Goal: Transaction & Acquisition: Register for event/course

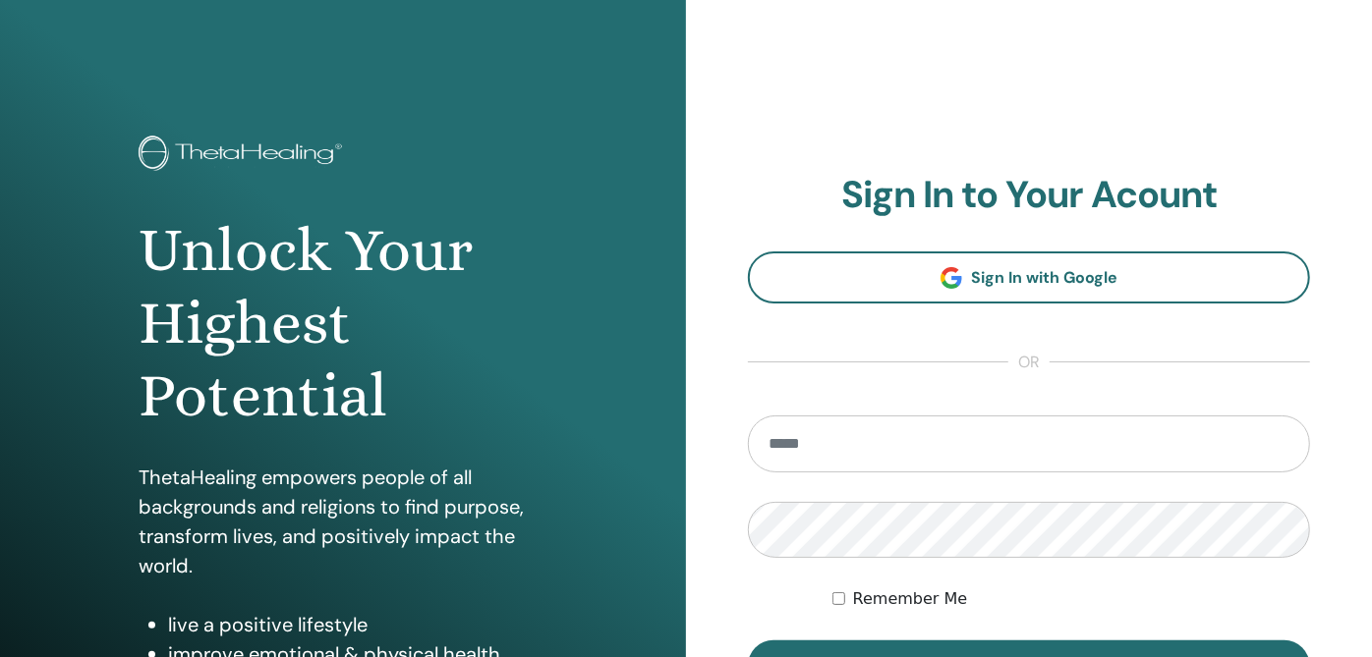
type input "**********"
click at [687, 525] on div "**********" at bounding box center [1029, 471] width 686 height 943
click at [694, 530] on div "**********" at bounding box center [1029, 471] width 686 height 943
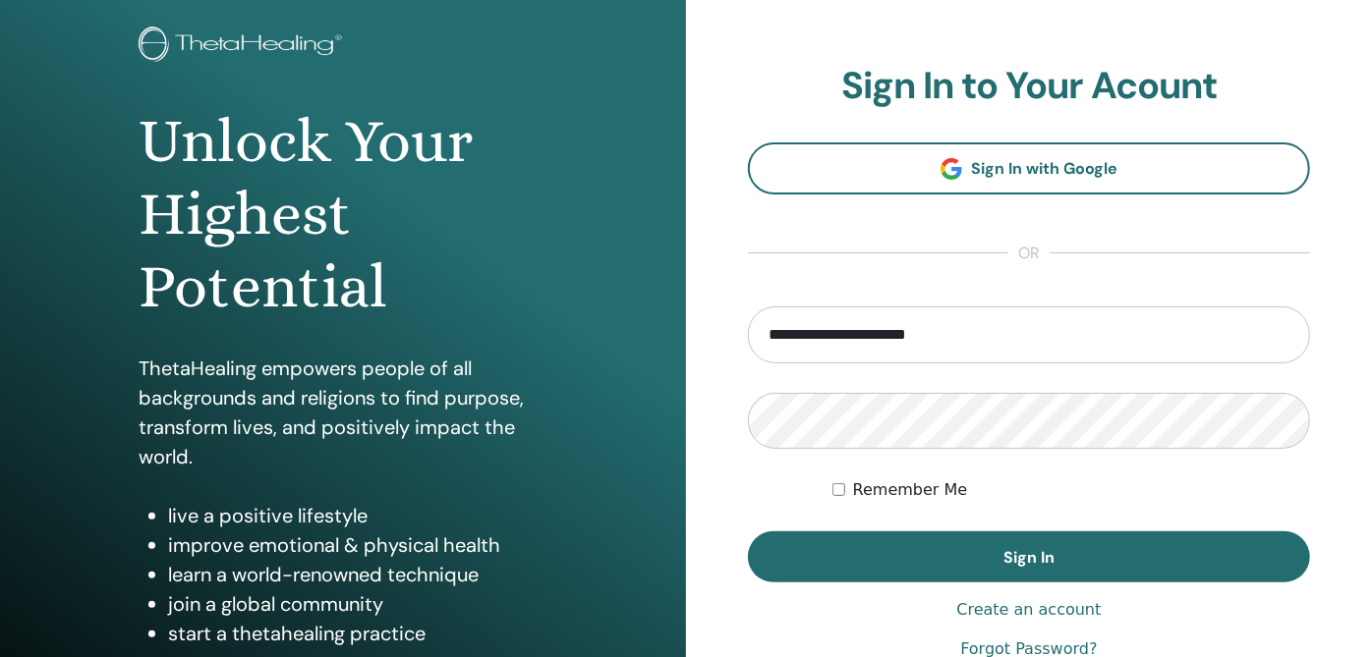
scroll to position [125, 0]
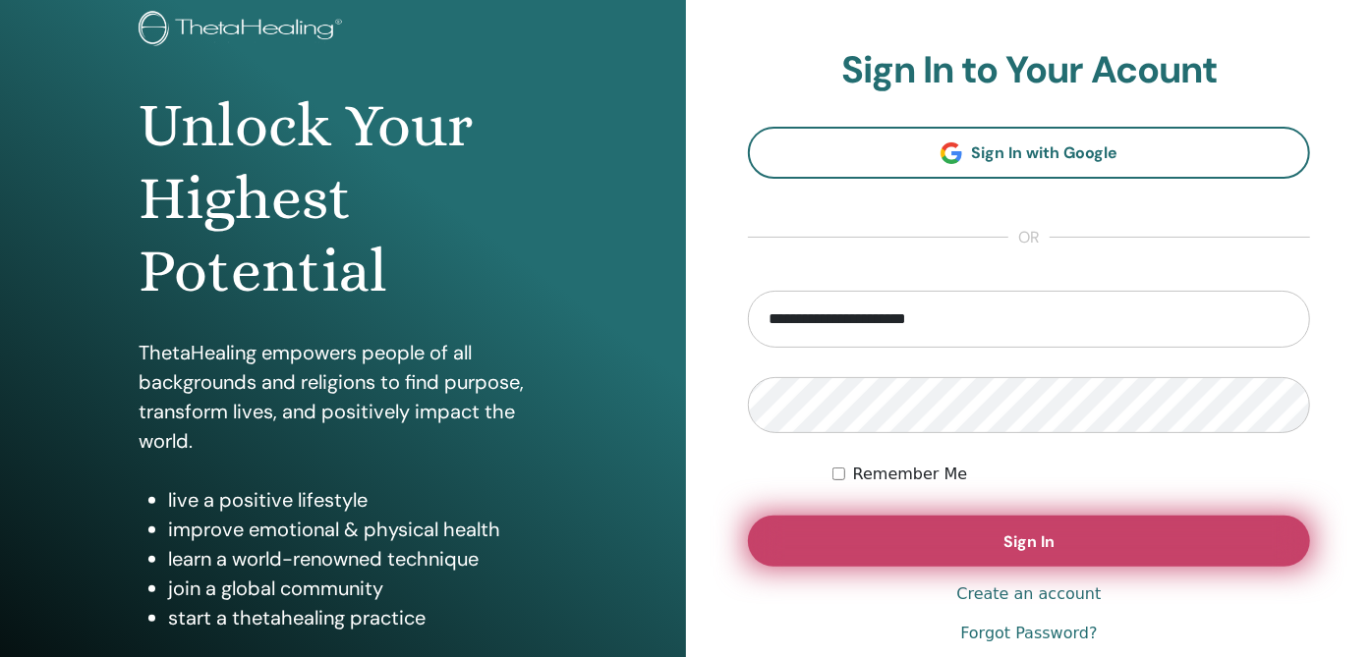
click at [1063, 546] on button "Sign In" at bounding box center [1029, 541] width 562 height 51
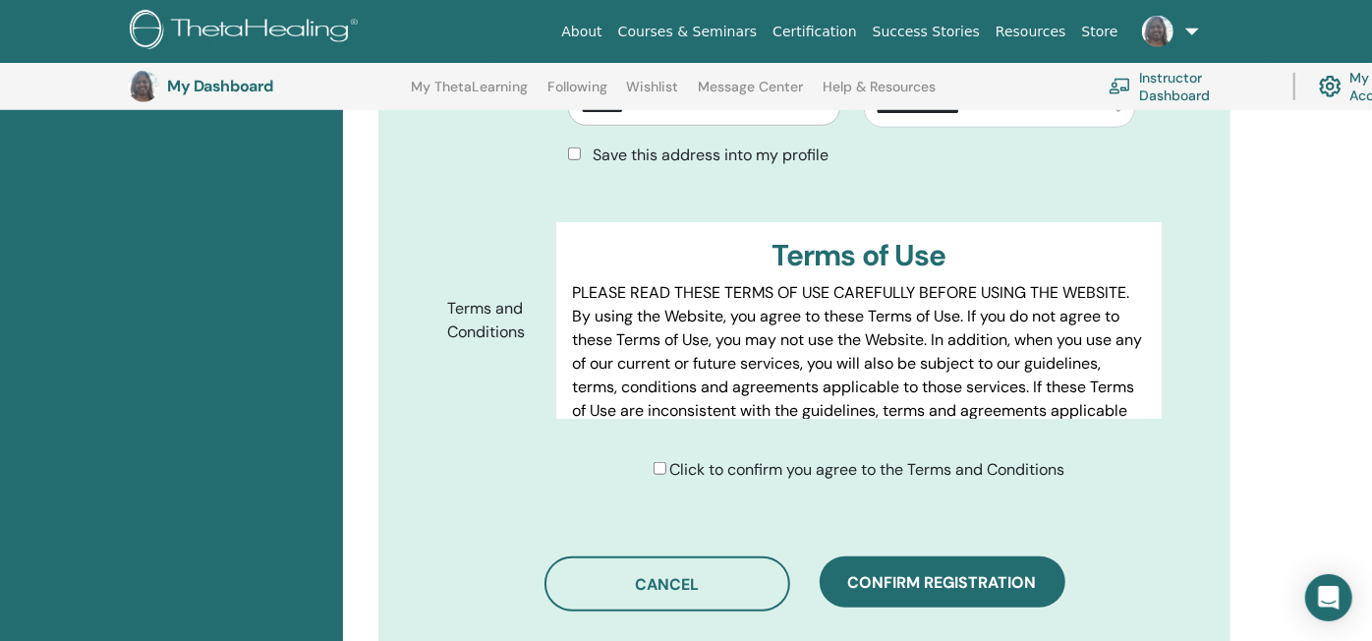
scroll to position [920, 0]
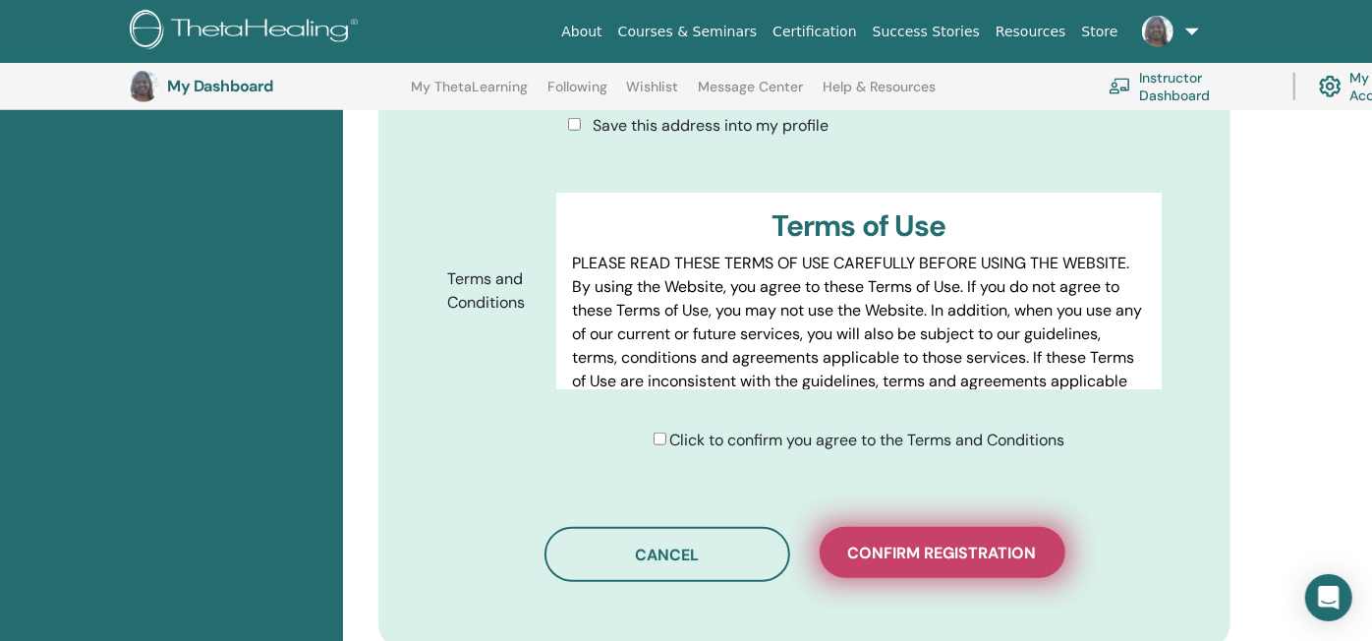
click at [942, 553] on span "Confirm registration" at bounding box center [942, 552] width 189 height 21
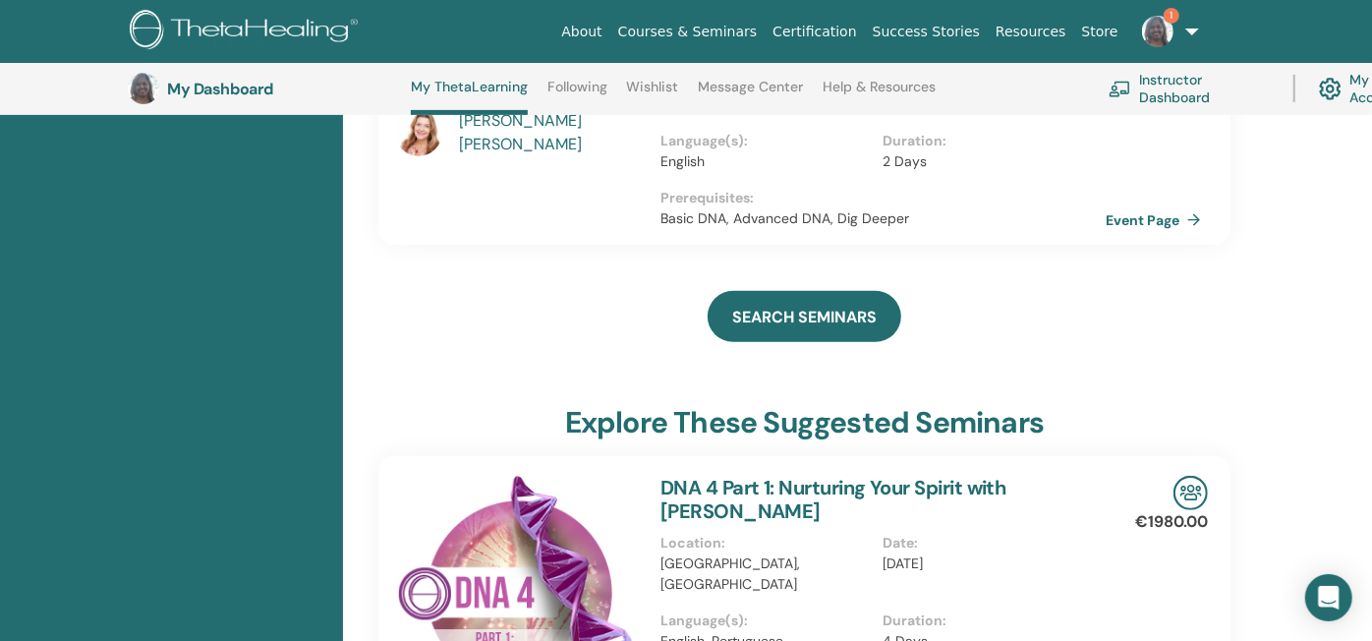
scroll to position [662, 0]
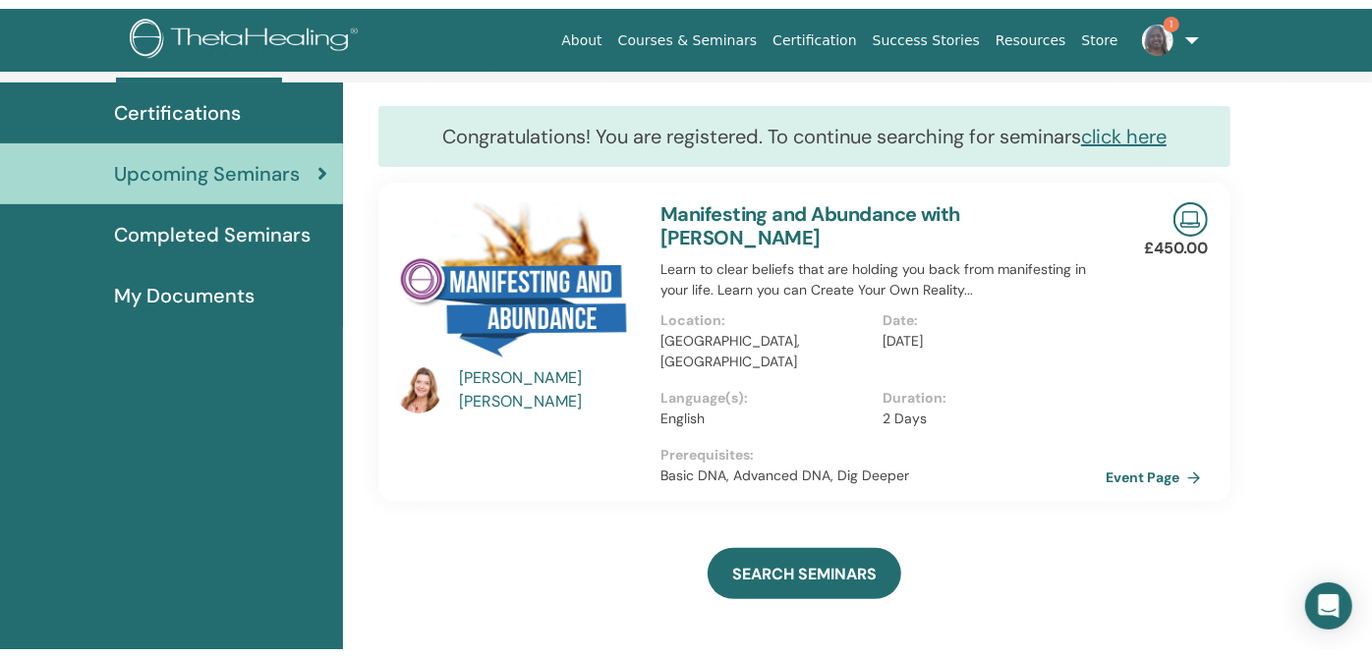
scroll to position [0, 0]
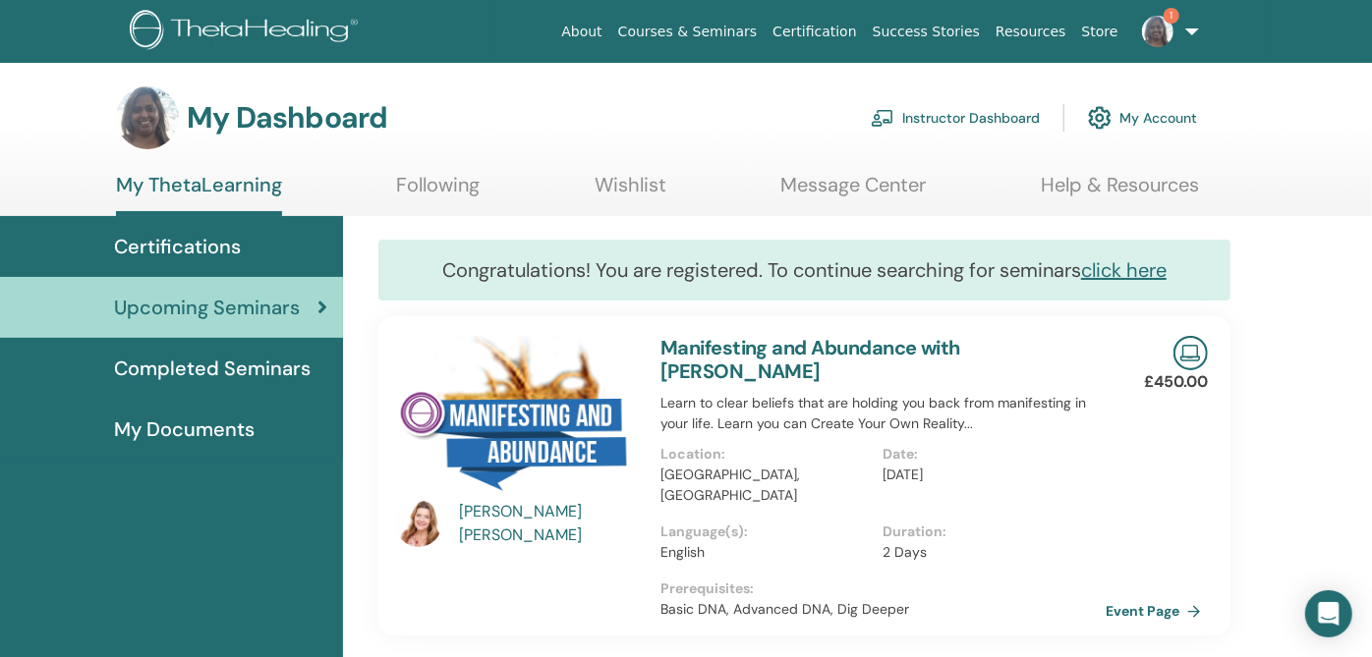
click at [1152, 21] on img at bounding box center [1157, 31] width 31 height 31
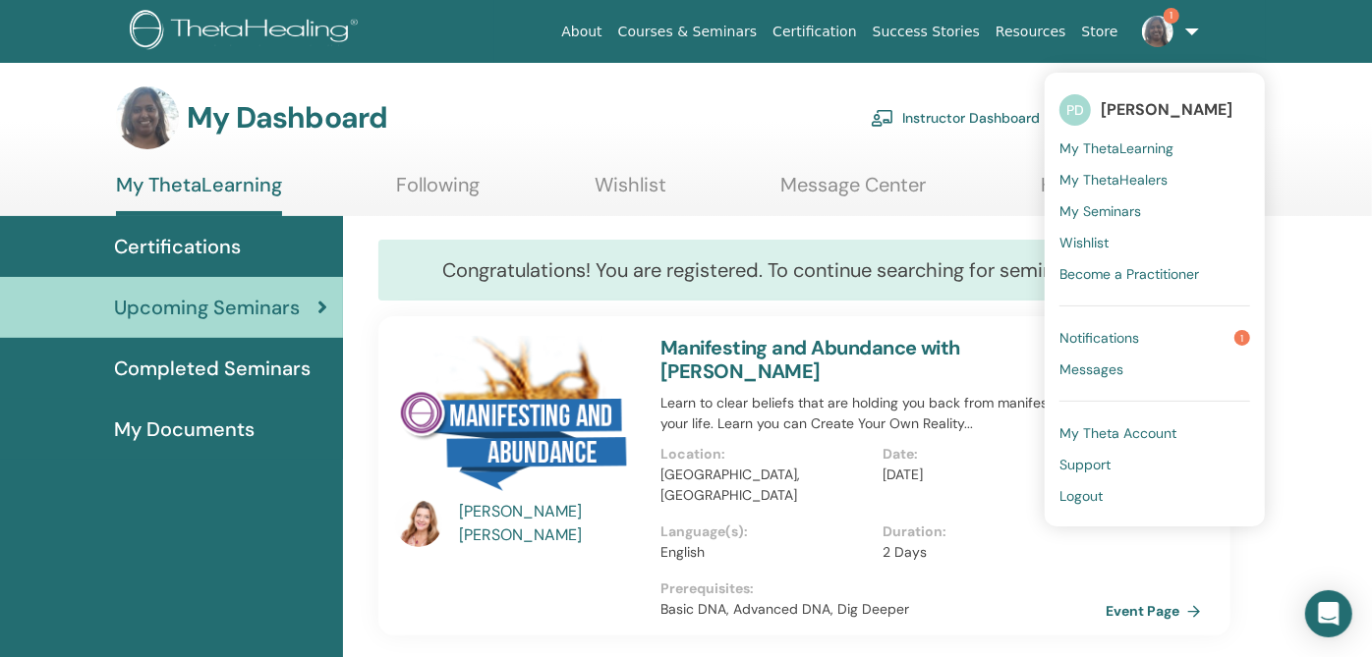
click at [1096, 338] on span "Notifications" at bounding box center [1099, 338] width 80 height 18
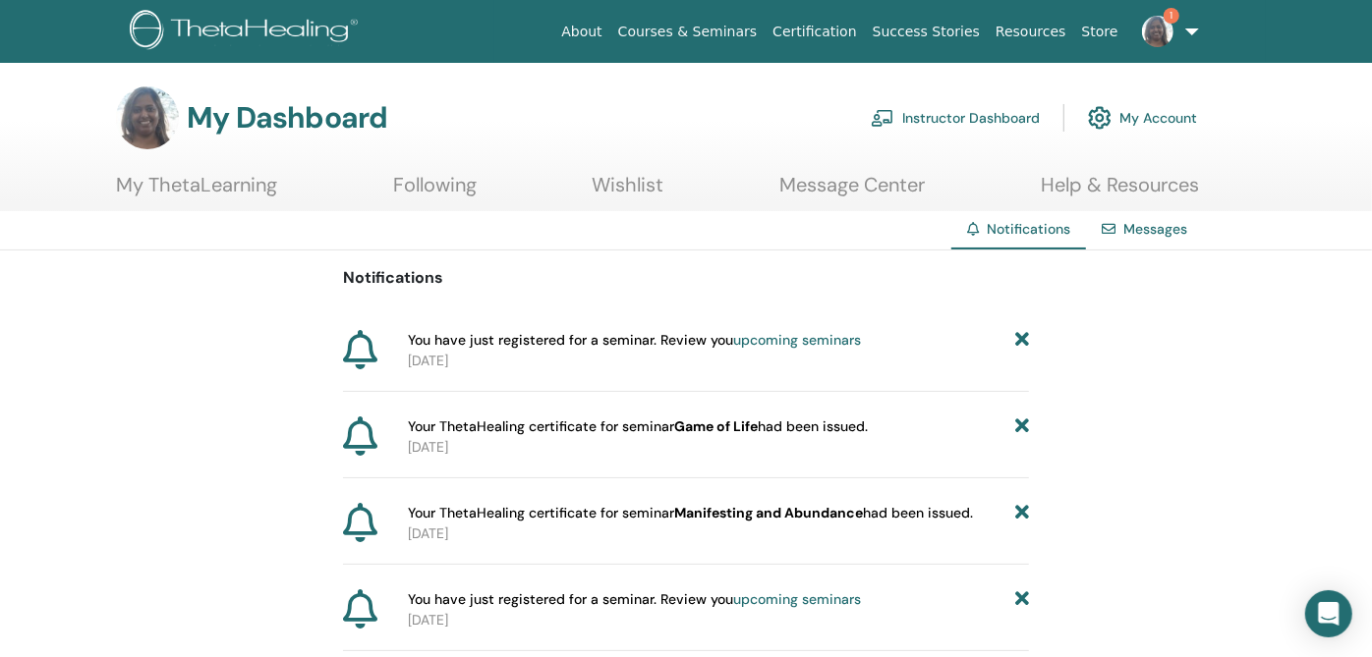
click at [1122, 417] on div "Notifications You have just registered for a seminar. Review you upcoming semin…" at bounding box center [686, 494] width 1372 height 487
click at [1151, 27] on img at bounding box center [1157, 31] width 31 height 31
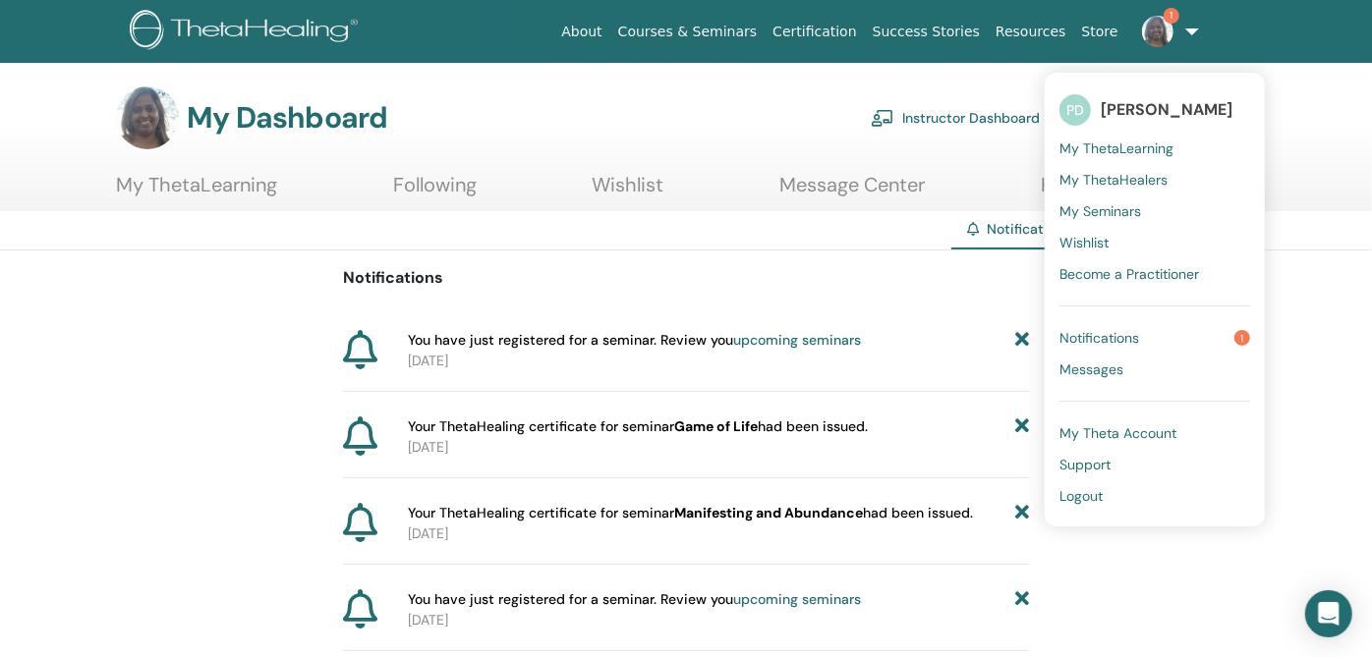
click at [1119, 345] on span "Notifications" at bounding box center [1099, 338] width 80 height 18
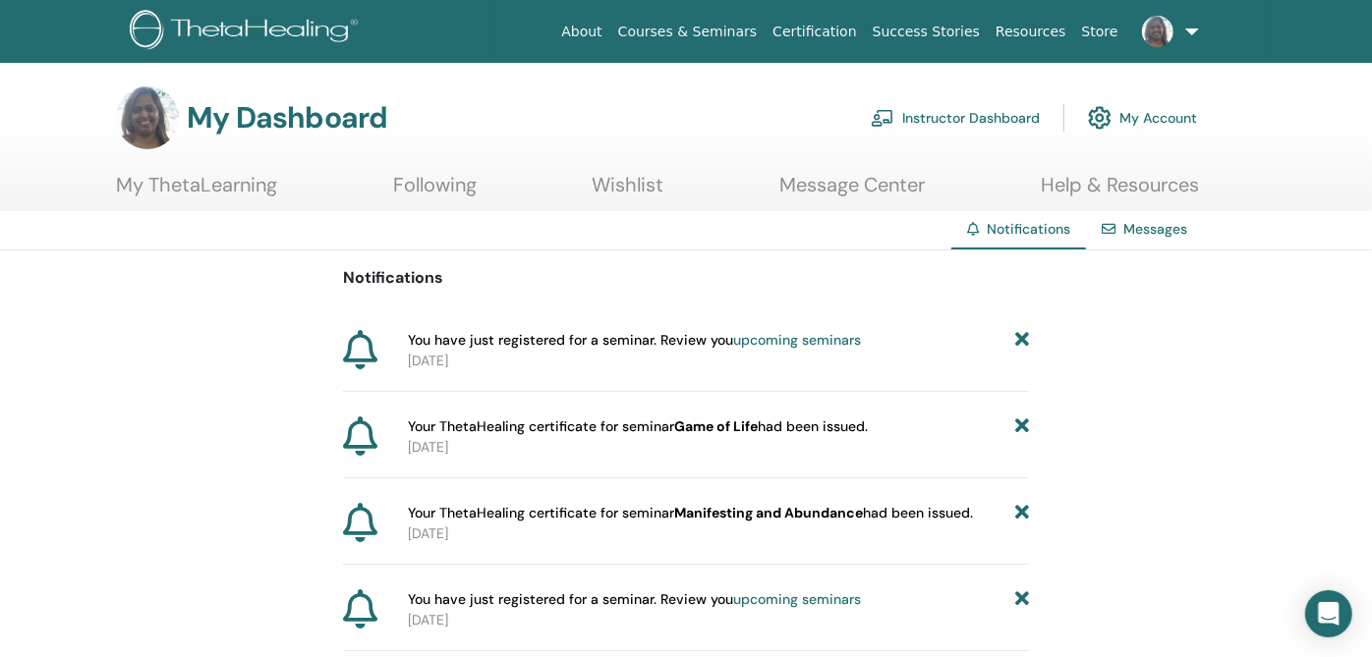
click at [1193, 22] on link at bounding box center [1166, 31] width 81 height 63
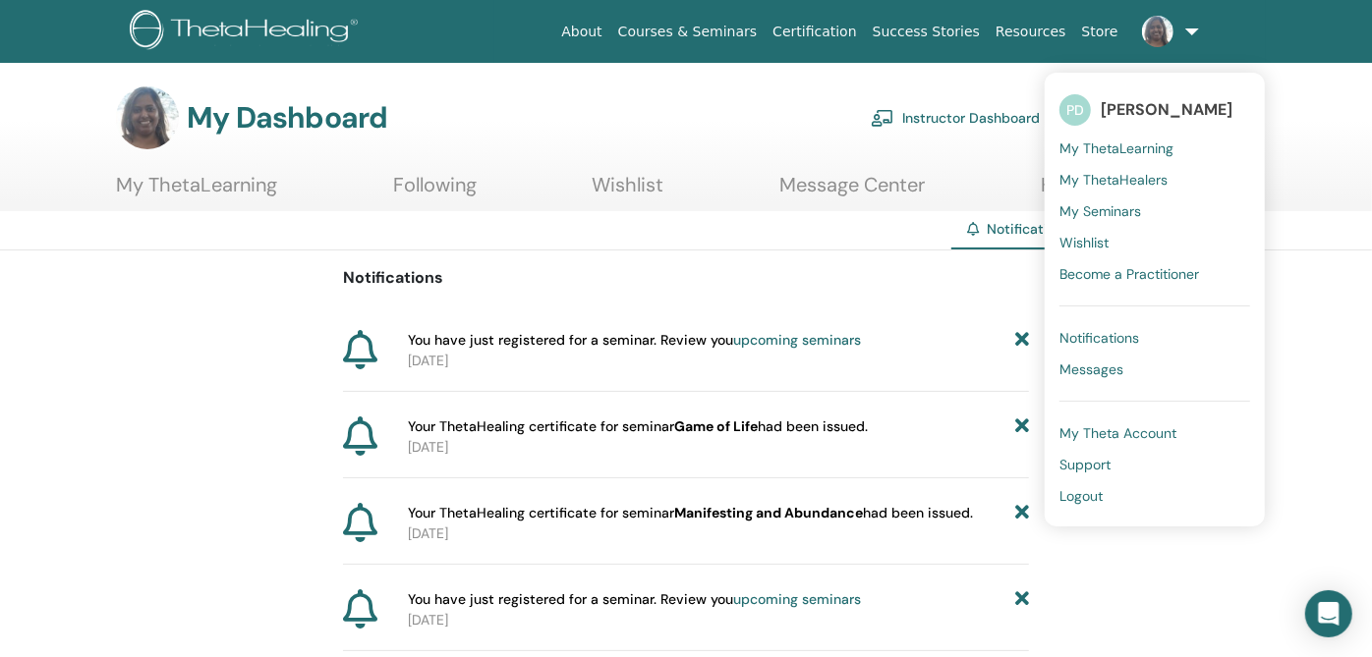
click at [1101, 492] on span "Logout" at bounding box center [1080, 496] width 43 height 18
